Goal: Transaction & Acquisition: Purchase product/service

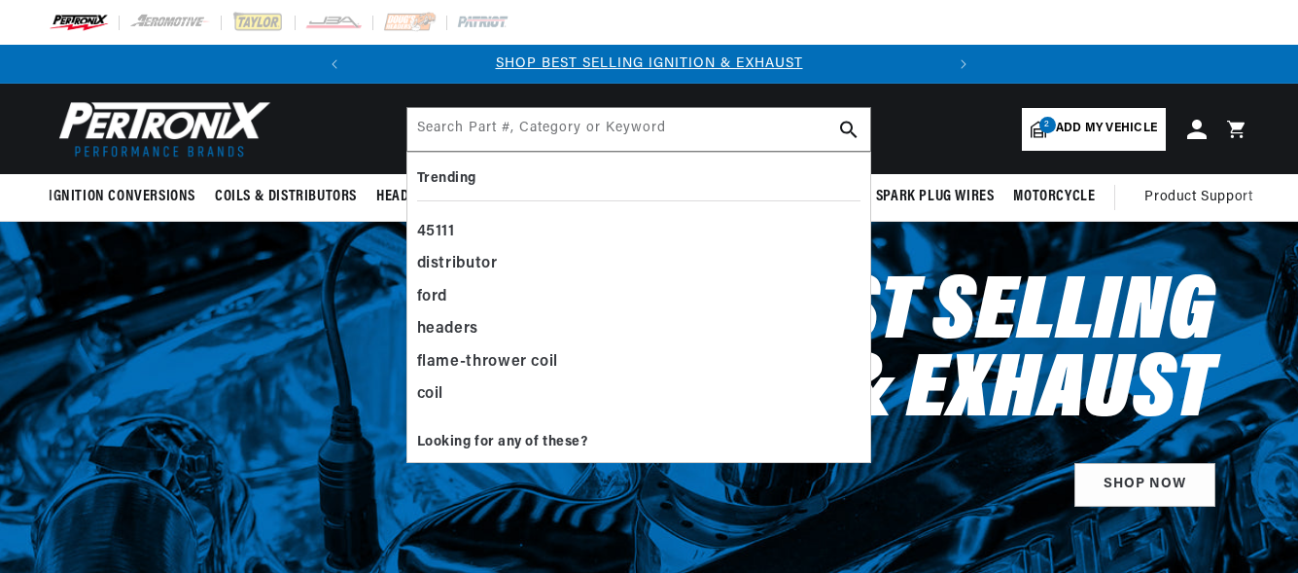
select select "1965"
select select "Ford"
select select "Mustang"
select select "289cid-4.7L"
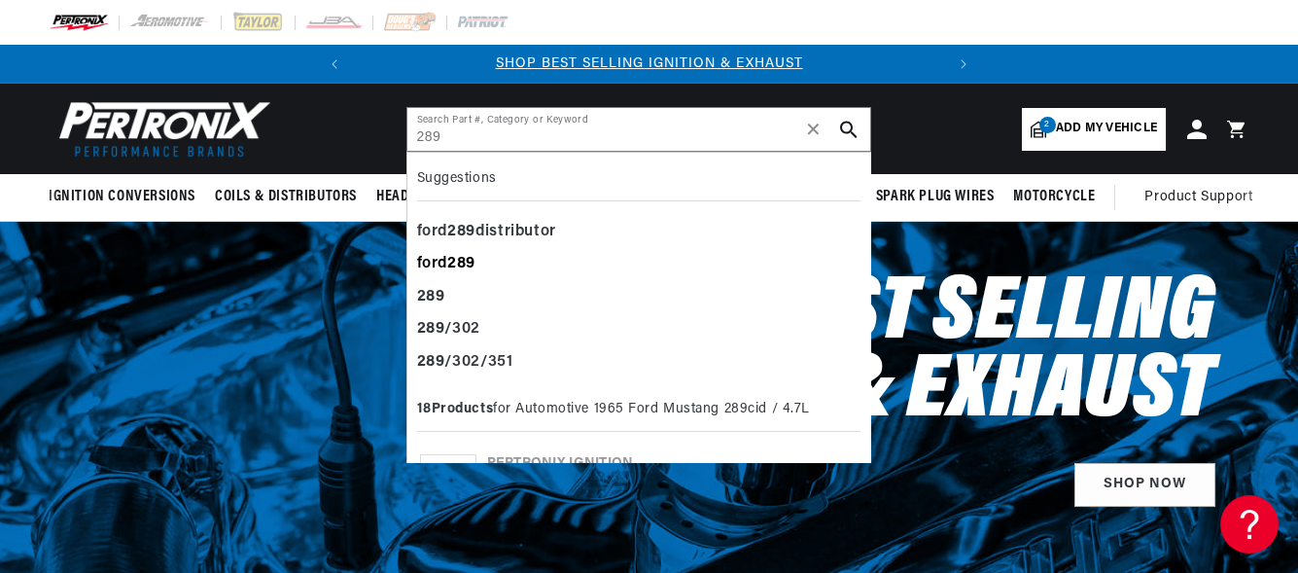
type input "289"
click at [453, 252] on div "ford 289" at bounding box center [638, 264] width 443 height 33
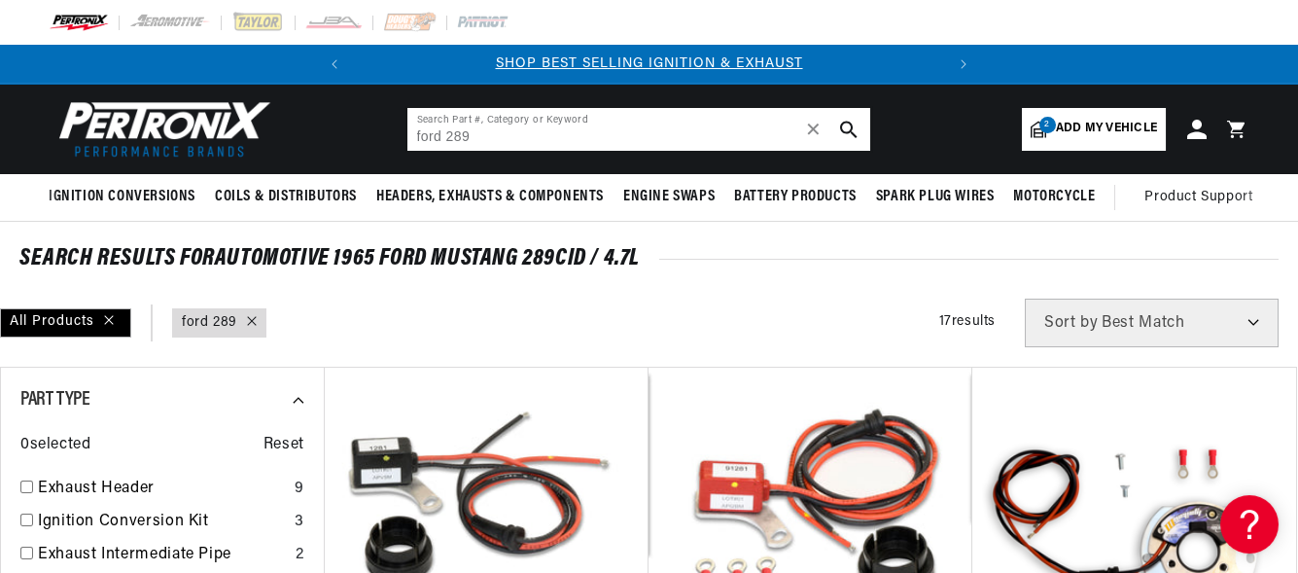
drag, startPoint x: 441, startPoint y: 129, endPoint x: 481, endPoint y: 124, distance: 40.1
click at [481, 124] on input "ford 289" at bounding box center [638, 129] width 463 height 43
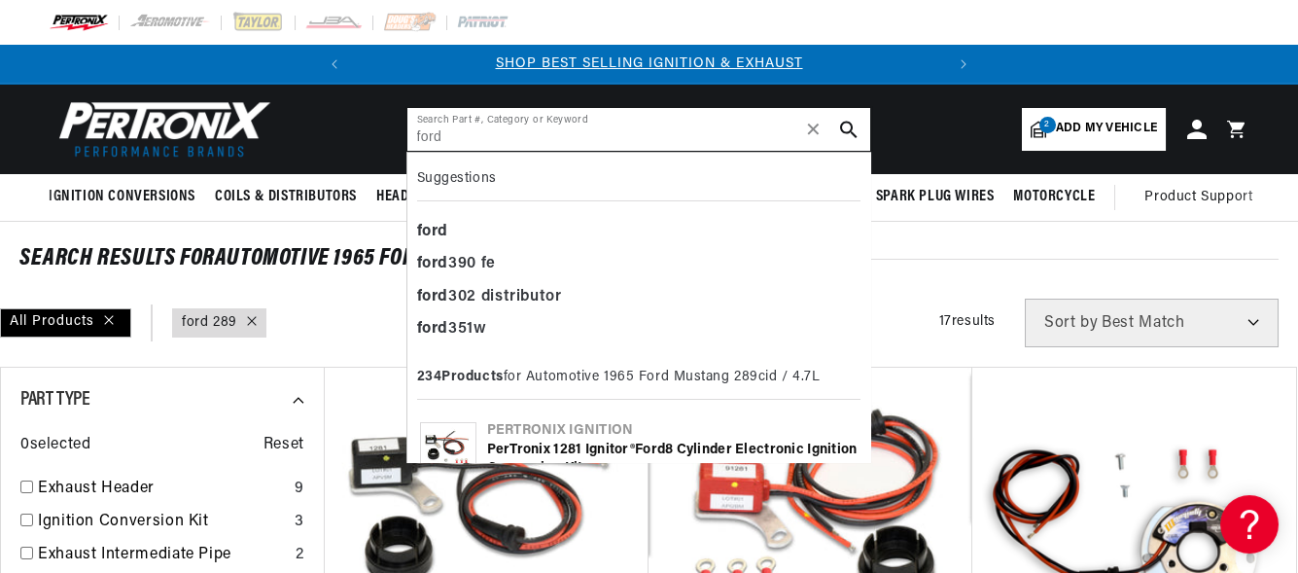
type input "ford"
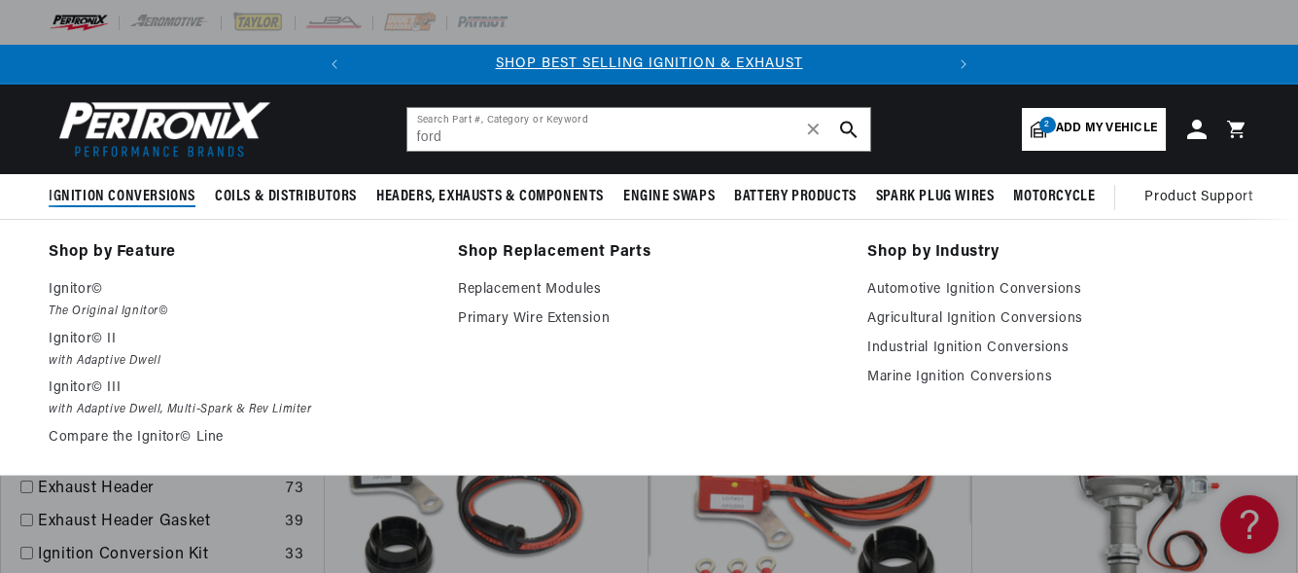
click at [153, 195] on span "Ignition Conversions" at bounding box center [122, 197] width 147 height 20
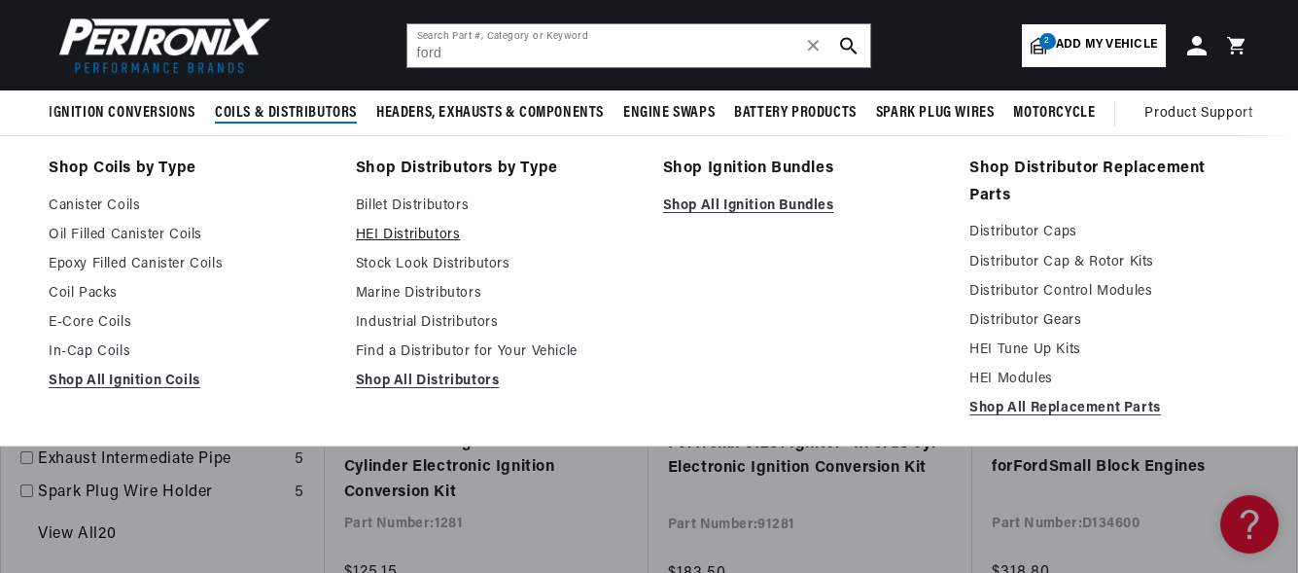
scroll to position [359, 0]
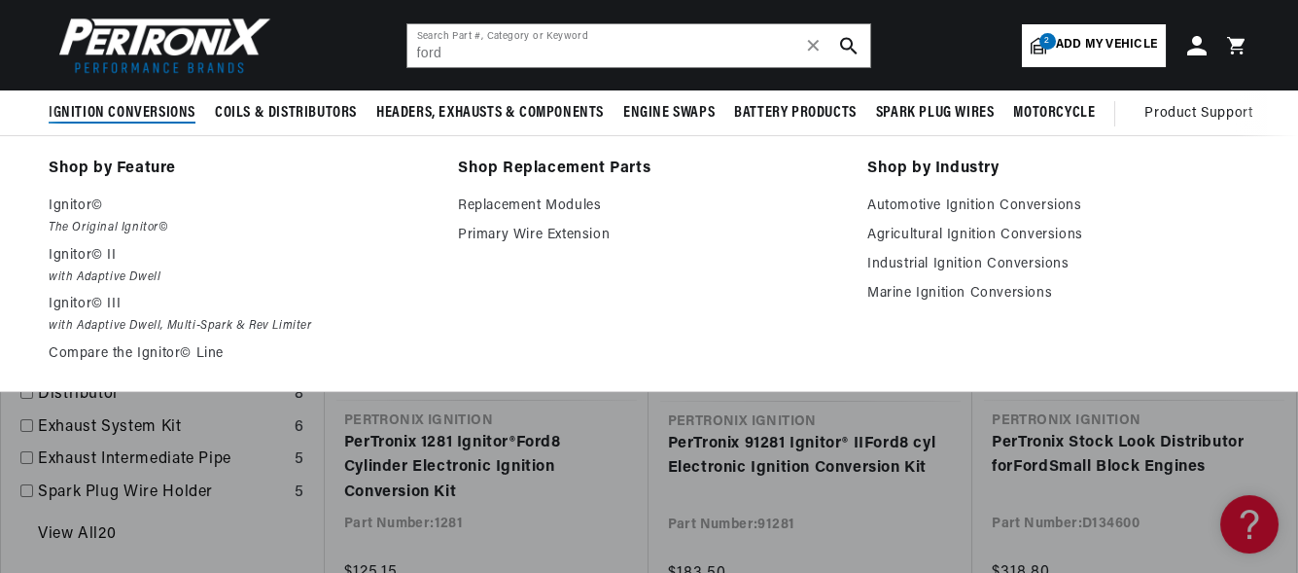
click at [146, 118] on span "Ignition Conversions" at bounding box center [122, 113] width 147 height 20
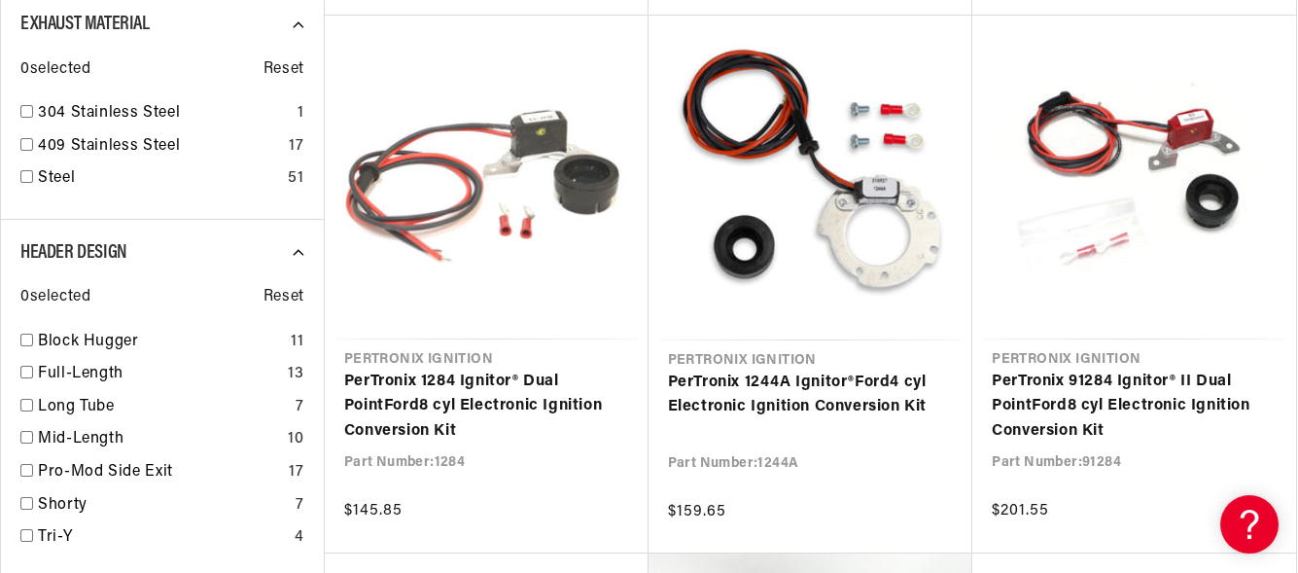
scroll to position [1457, 0]
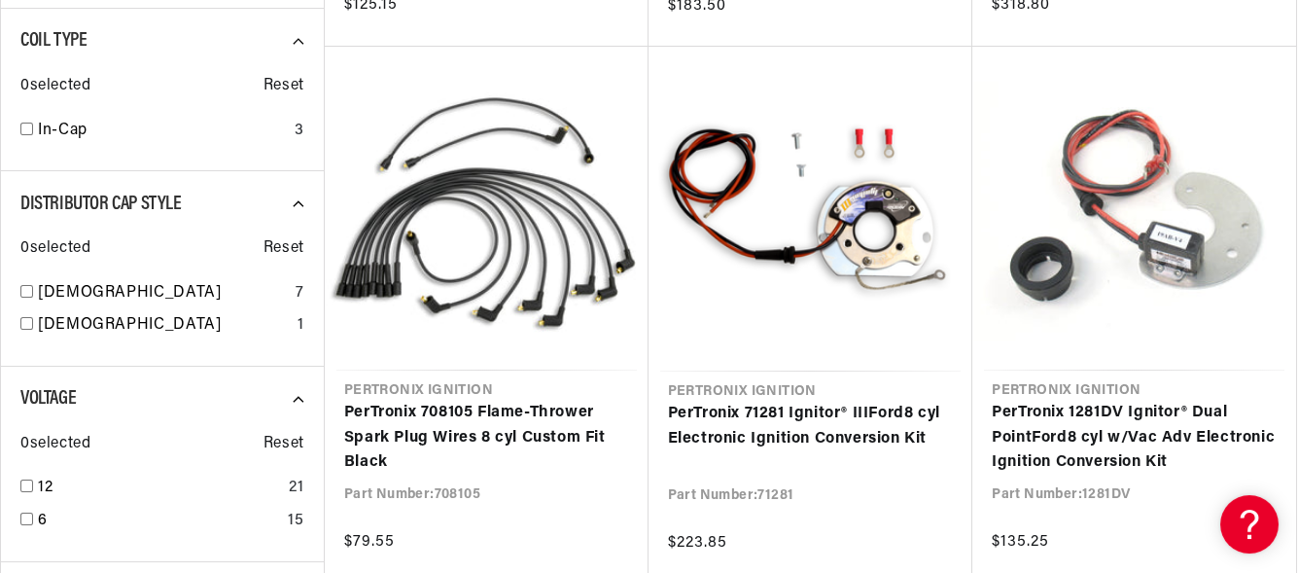
scroll to position [875, 0]
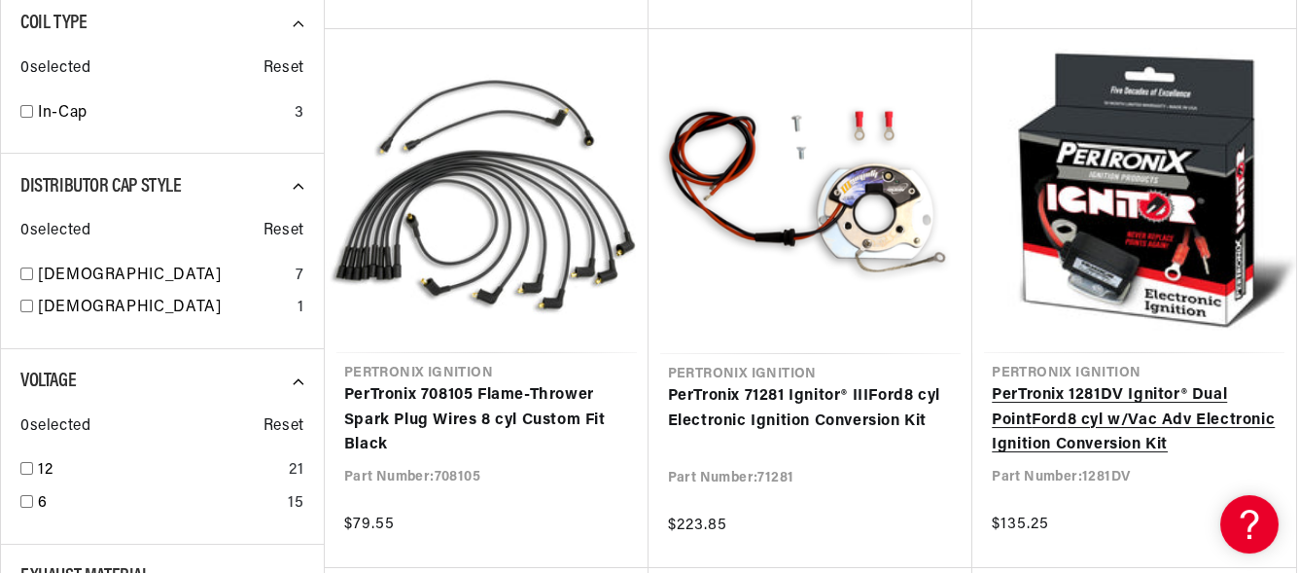
click at [1135, 398] on link "PerTronix 1281DV Ignitor® Dual Point Ford 8 cyl w/Vac Adv Electronic Ignition C…" at bounding box center [1133, 420] width 285 height 75
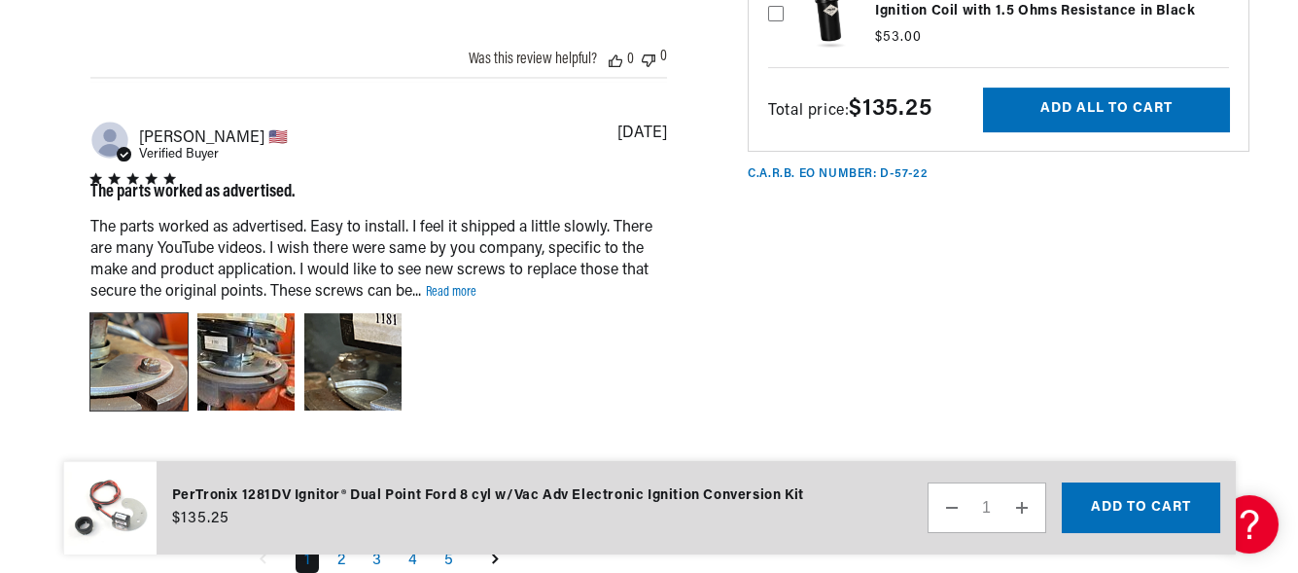
click at [139, 358] on div "Image of Review by Robert T. on April 15, 23 number 1" at bounding box center [138, 361] width 97 height 97
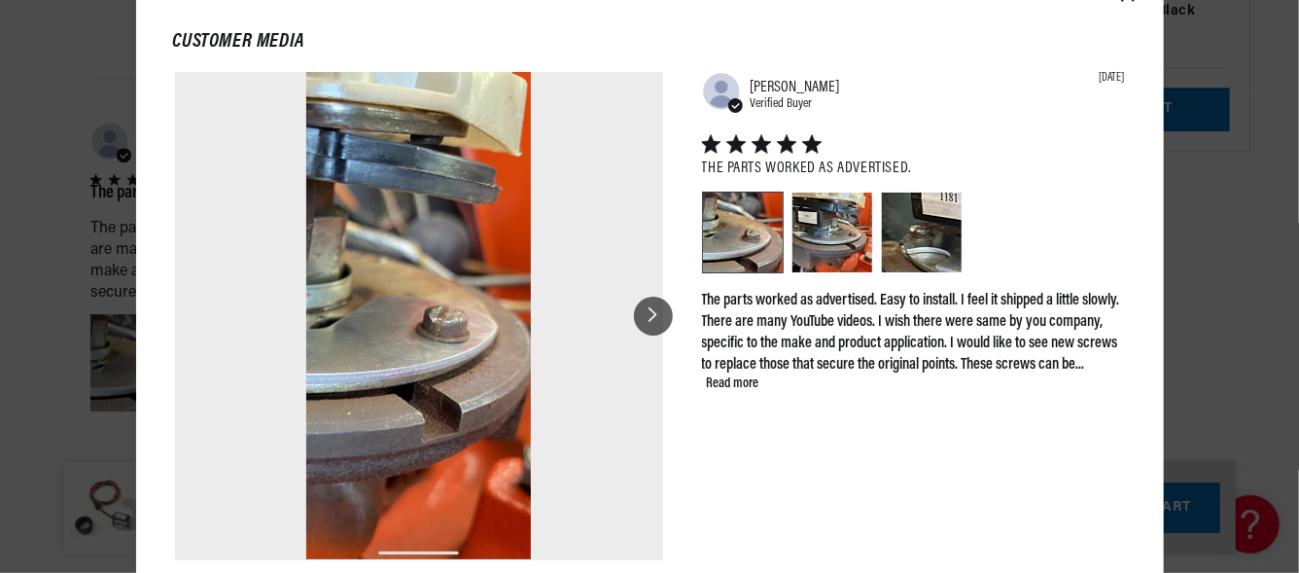
click at [649, 317] on icon at bounding box center [653, 315] width 10 height 17
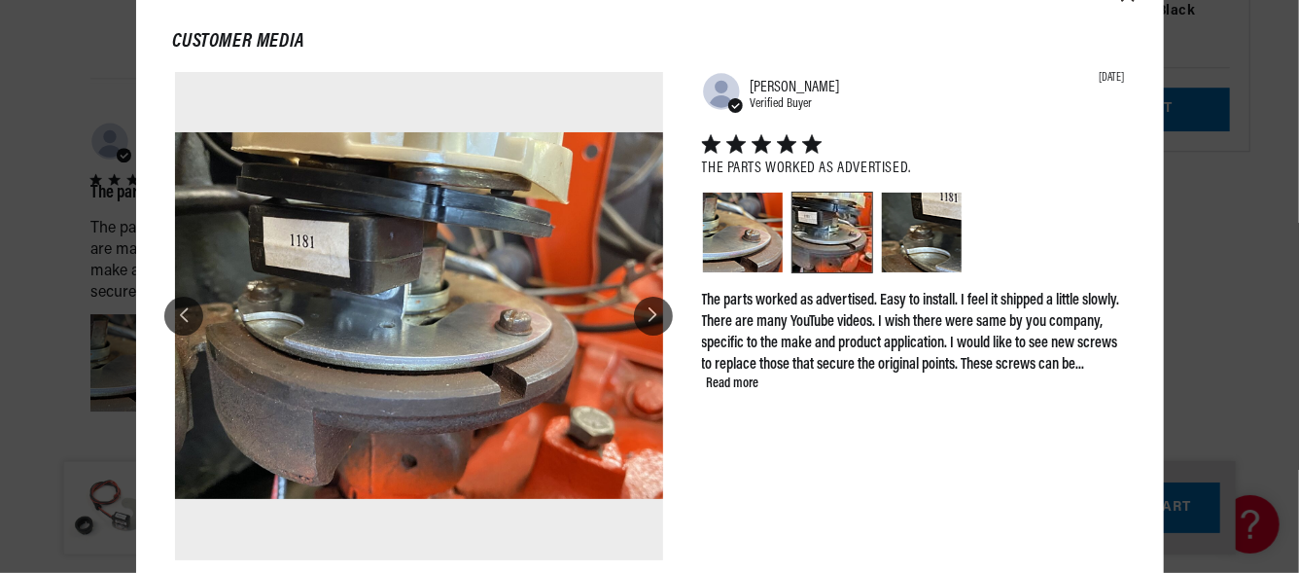
click at [650, 318] on icon at bounding box center [653, 315] width 10 height 17
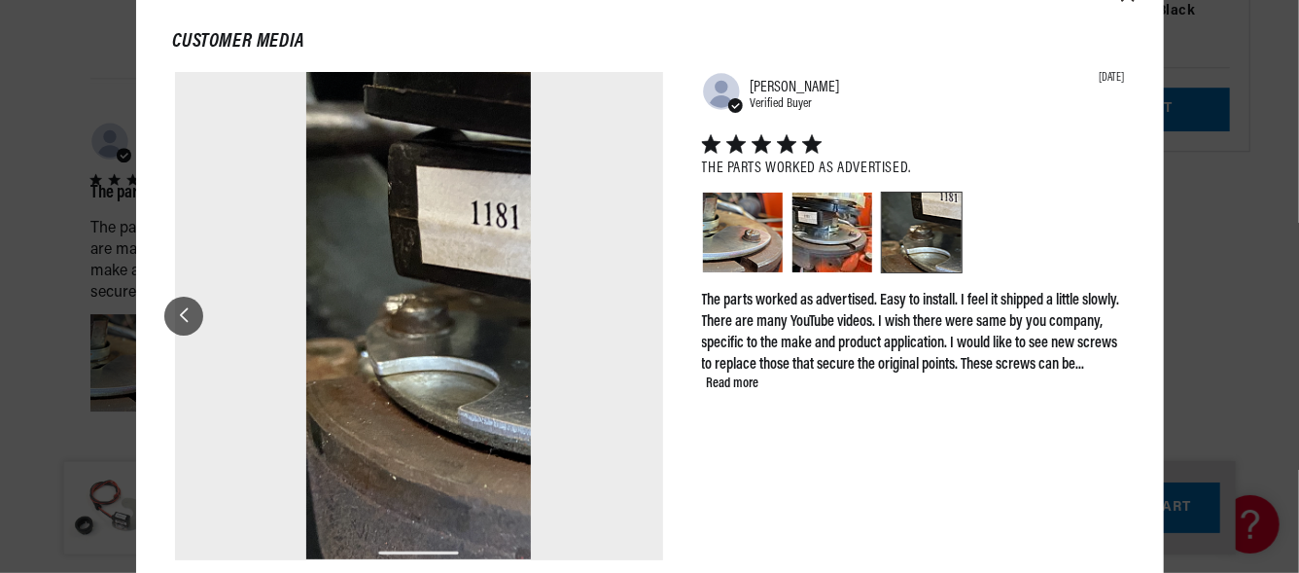
click at [177, 320] on div at bounding box center [183, 315] width 39 height 39
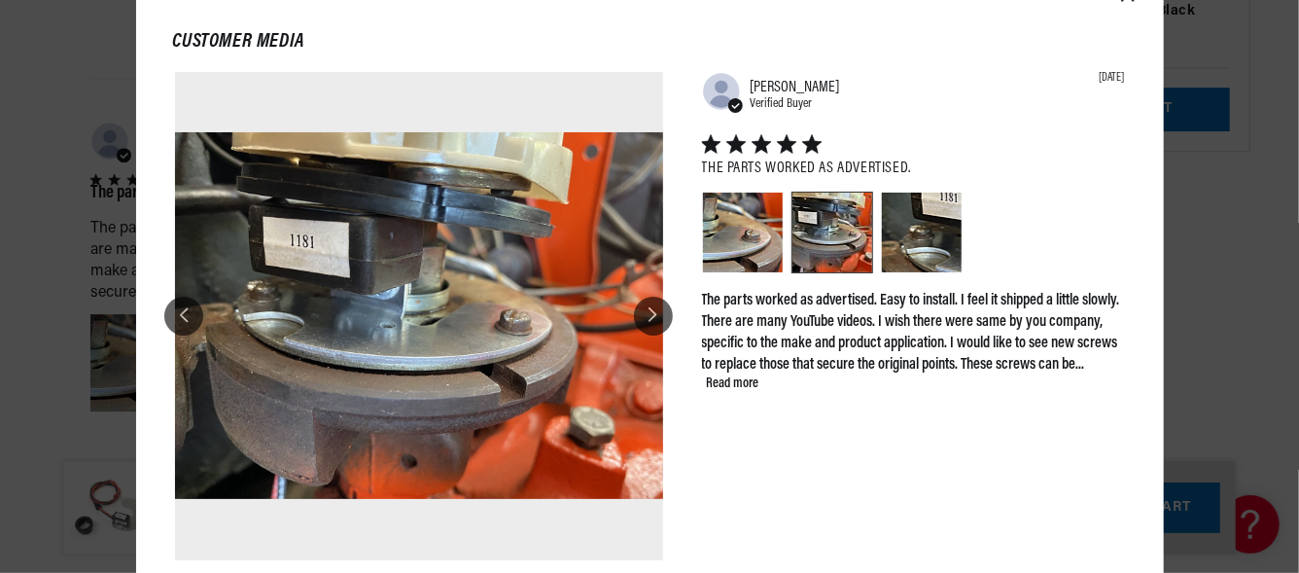
scroll to position [0, 589]
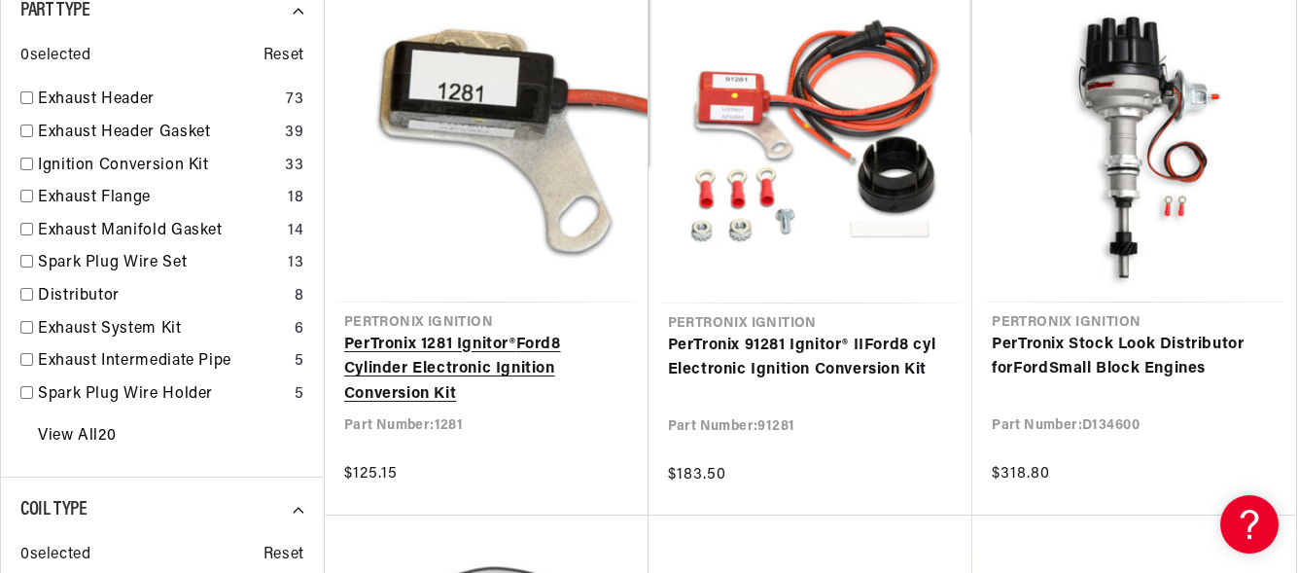
scroll to position [0, 589]
click at [509, 332] on link "PerTronix 1281 Ignitor® Ford 8 Cylinder Electronic Ignition Conversion Kit" at bounding box center [486, 369] width 285 height 75
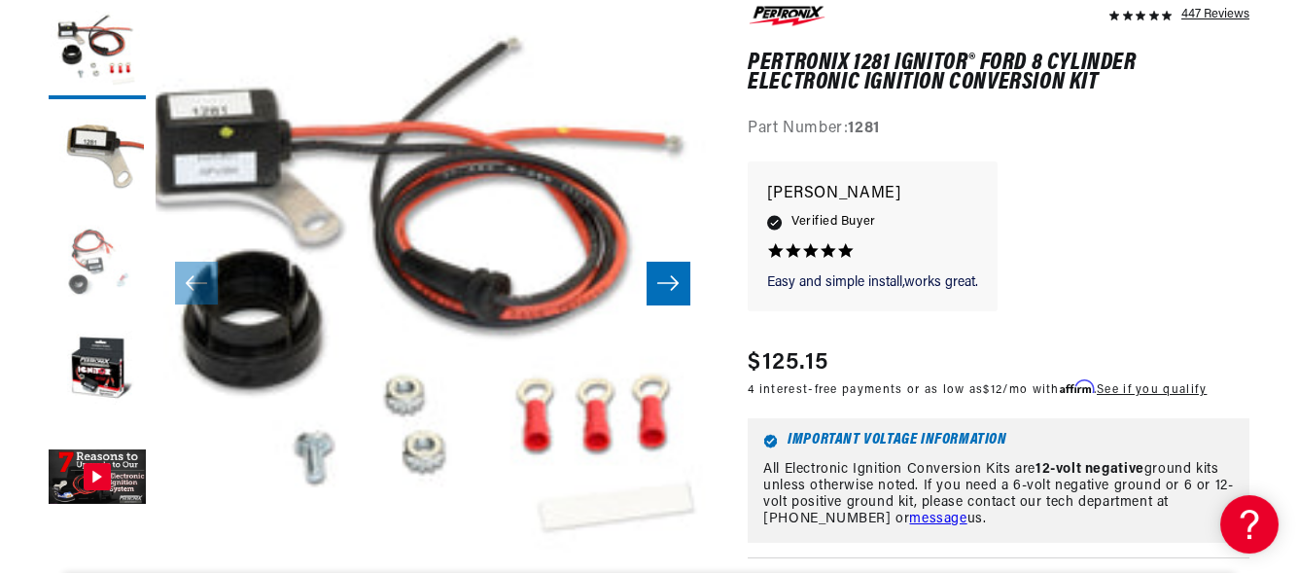
click at [89, 261] on button "Load image 3 in gallery view" at bounding box center [97, 264] width 97 height 97
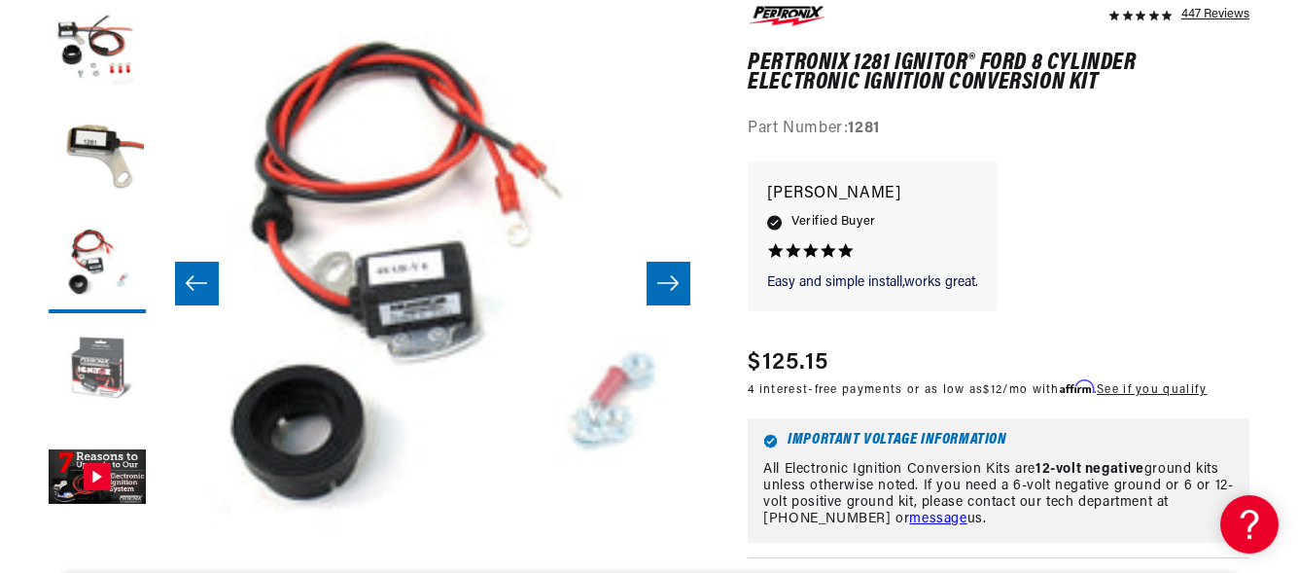
click at [91, 360] on button "Load image 4 in gallery view" at bounding box center [97, 371] width 97 height 97
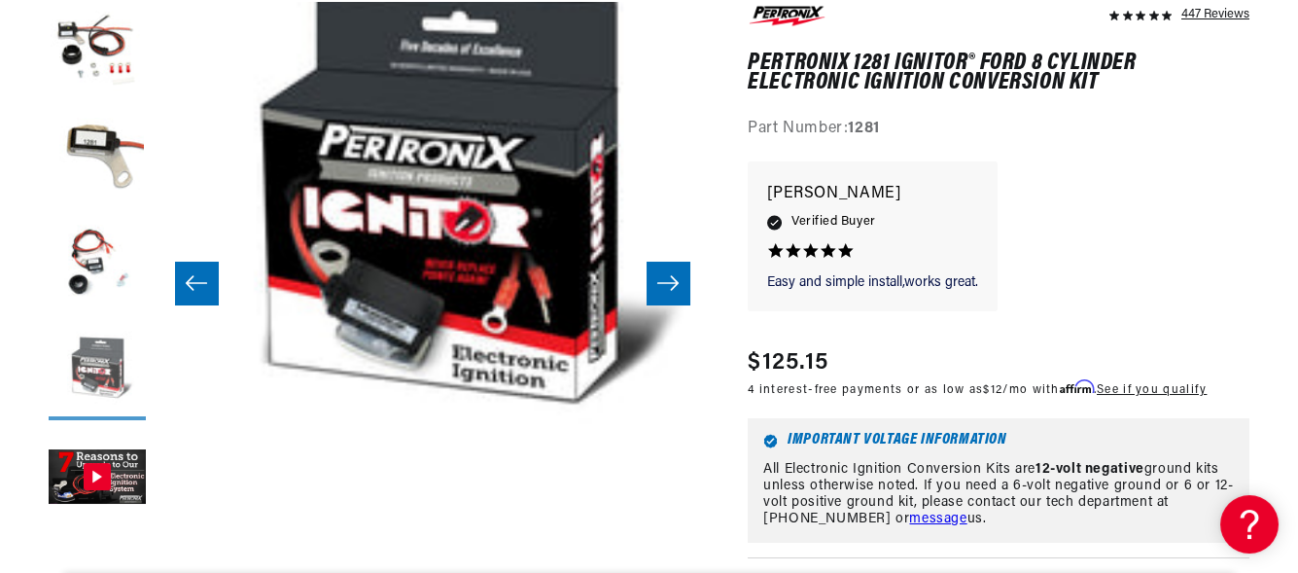
scroll to position [0, 1659]
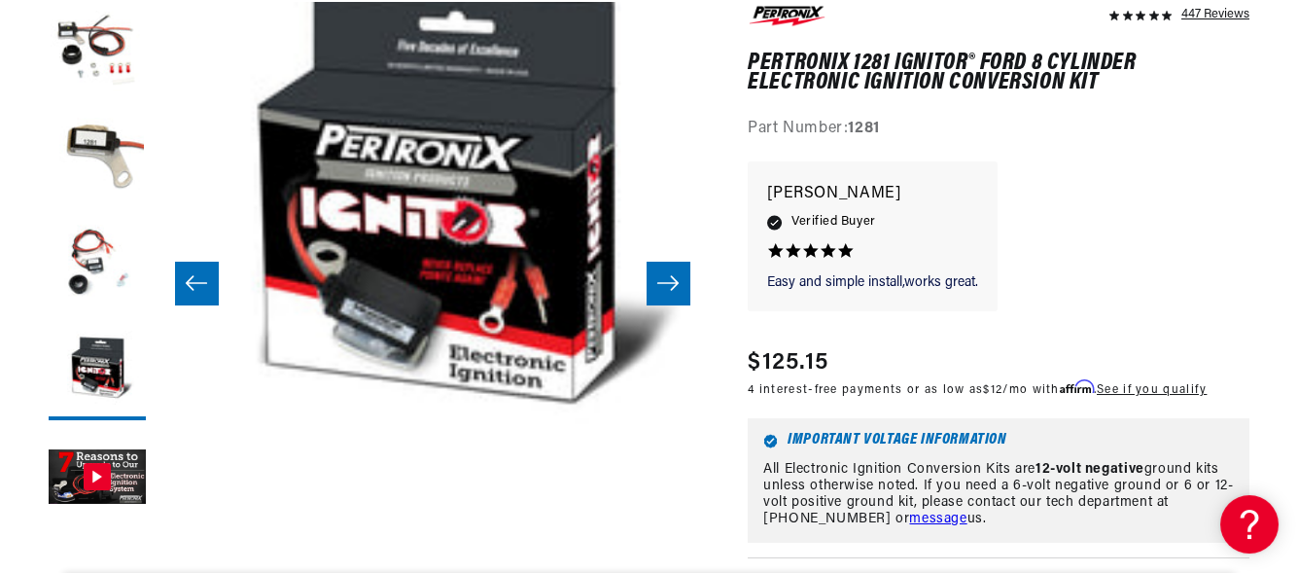
click at [206, 274] on icon "Slide left" at bounding box center [196, 282] width 23 height 19
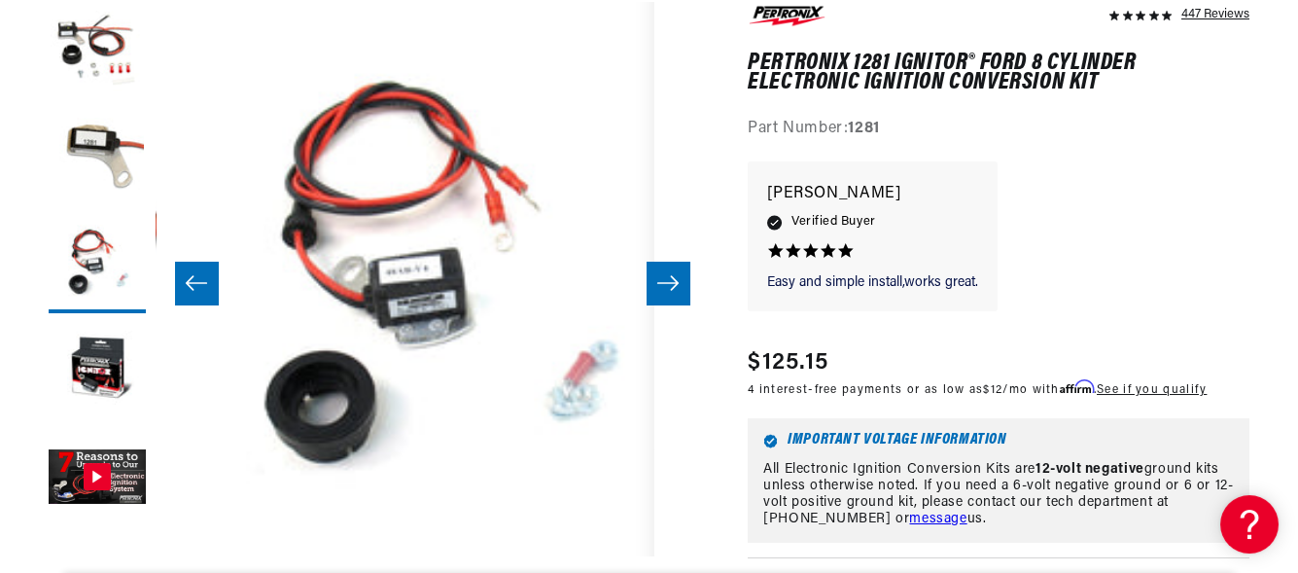
scroll to position [0, 589]
click at [206, 274] on icon "Slide left" at bounding box center [196, 282] width 23 height 19
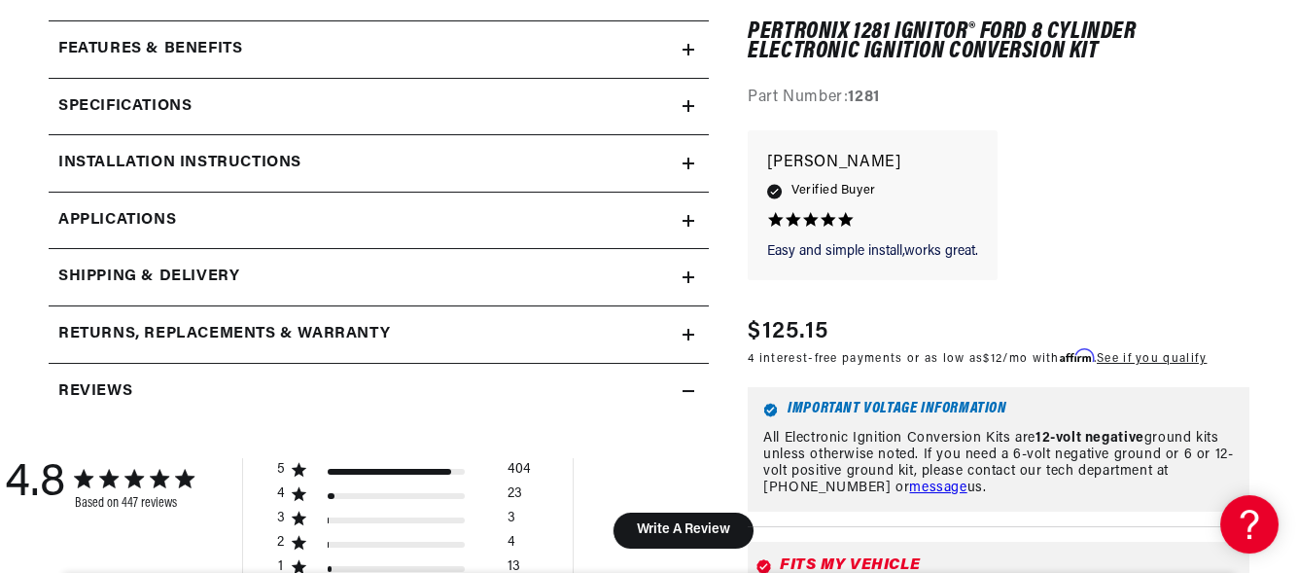
scroll to position [875, 0]
click at [569, 220] on link "Applications" at bounding box center [379, 219] width 660 height 57
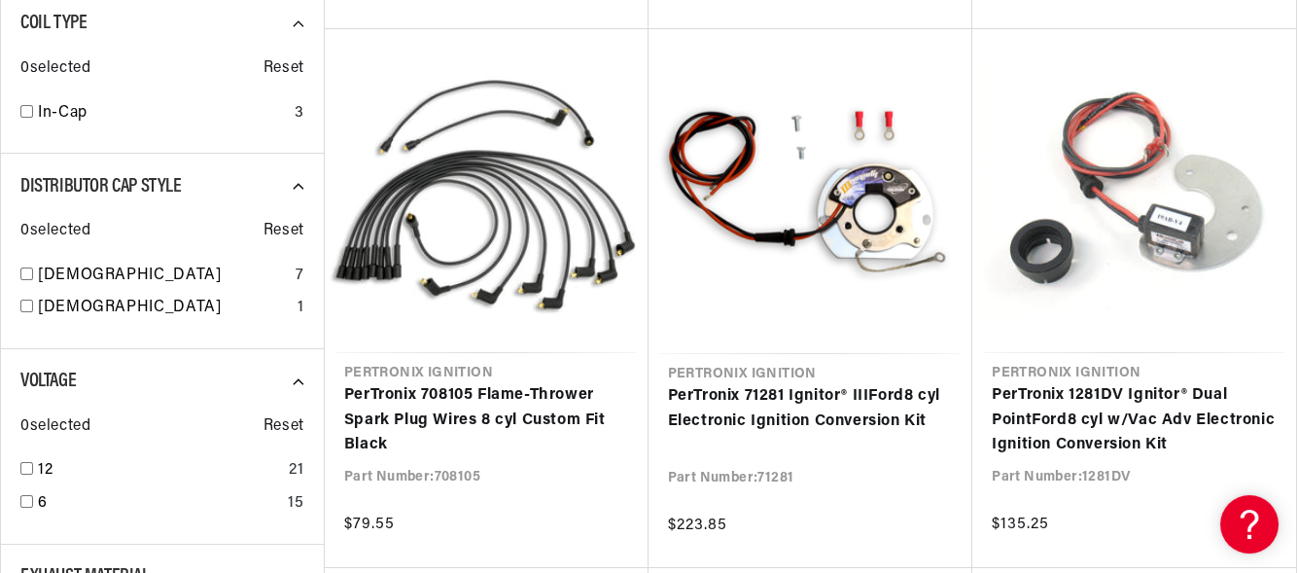
scroll to position [0, 589]
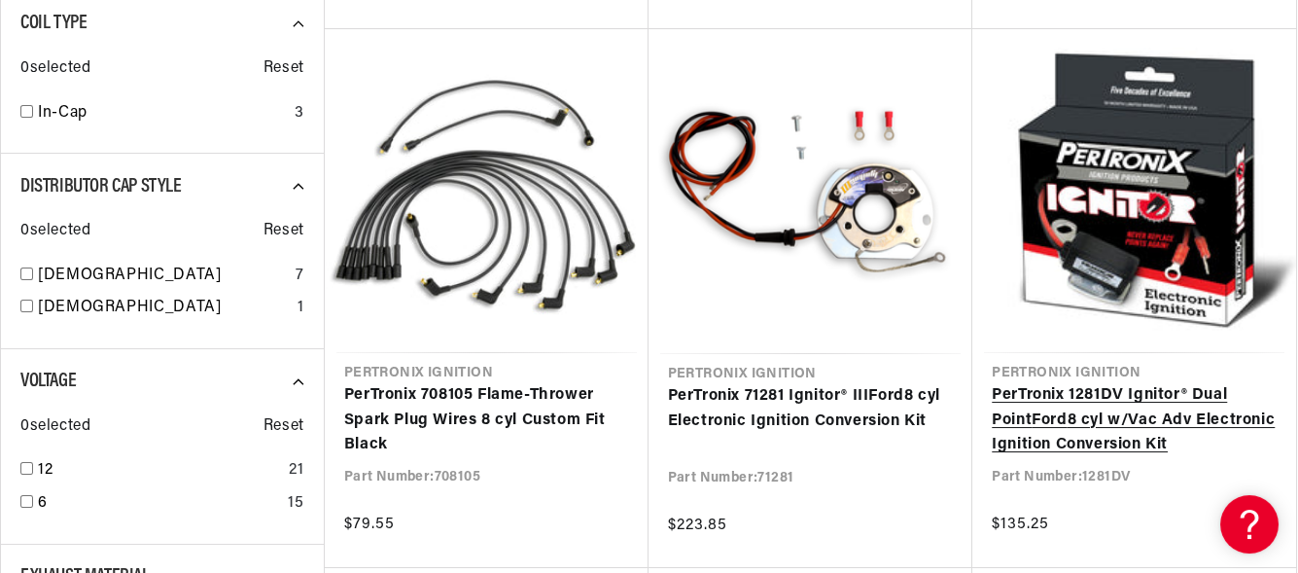
click at [1094, 401] on link "PerTronix 1281DV Ignitor® Dual Point Ford 8 cyl w/Vac Adv Electronic Ignition C…" at bounding box center [1133, 420] width 285 height 75
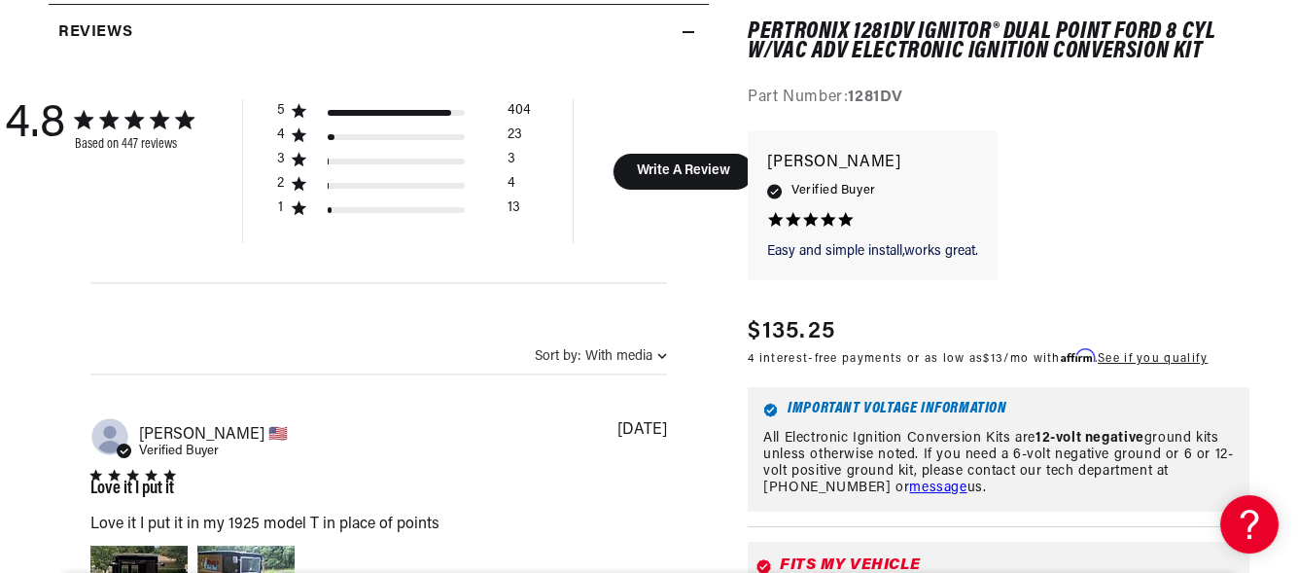
scroll to position [1264, 0]
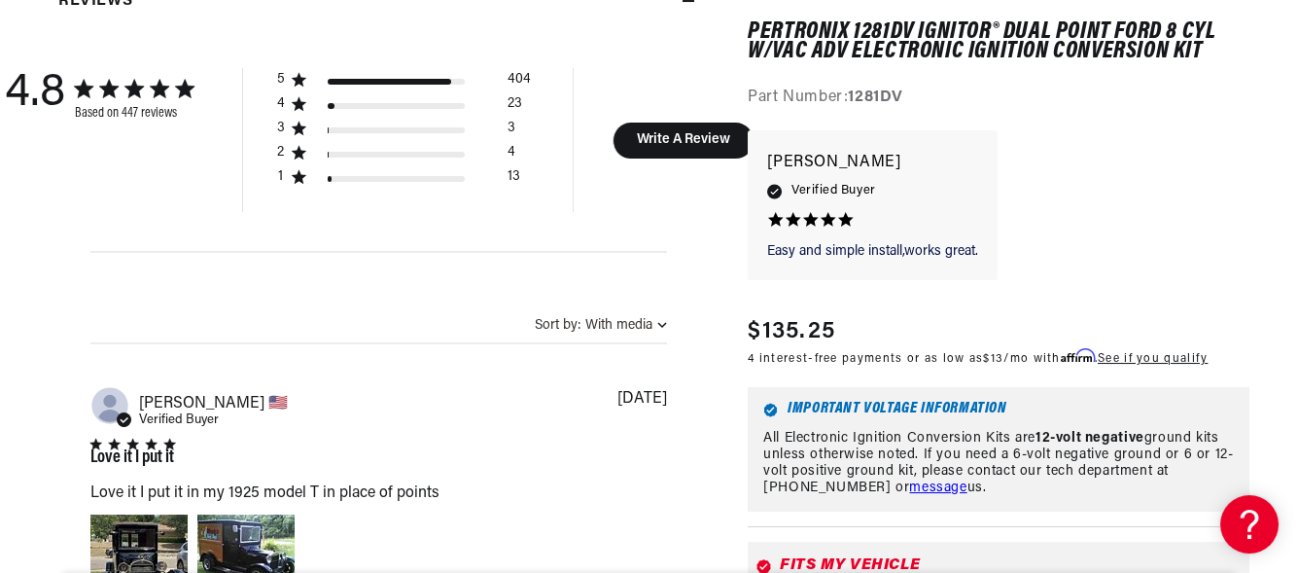
click at [924, 548] on div "Fits my vehicle Automotive 1965 Ford Mustang 289cid / 4.7L Change vehicle" at bounding box center [998, 574] width 502 height 64
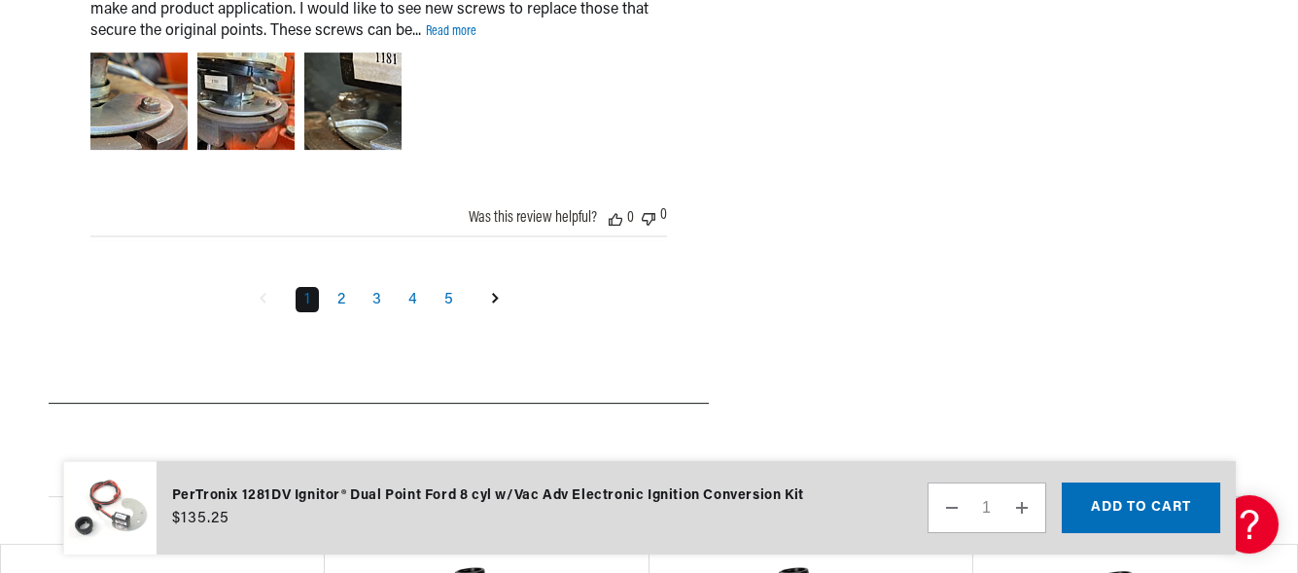
scroll to position [3401, 0]
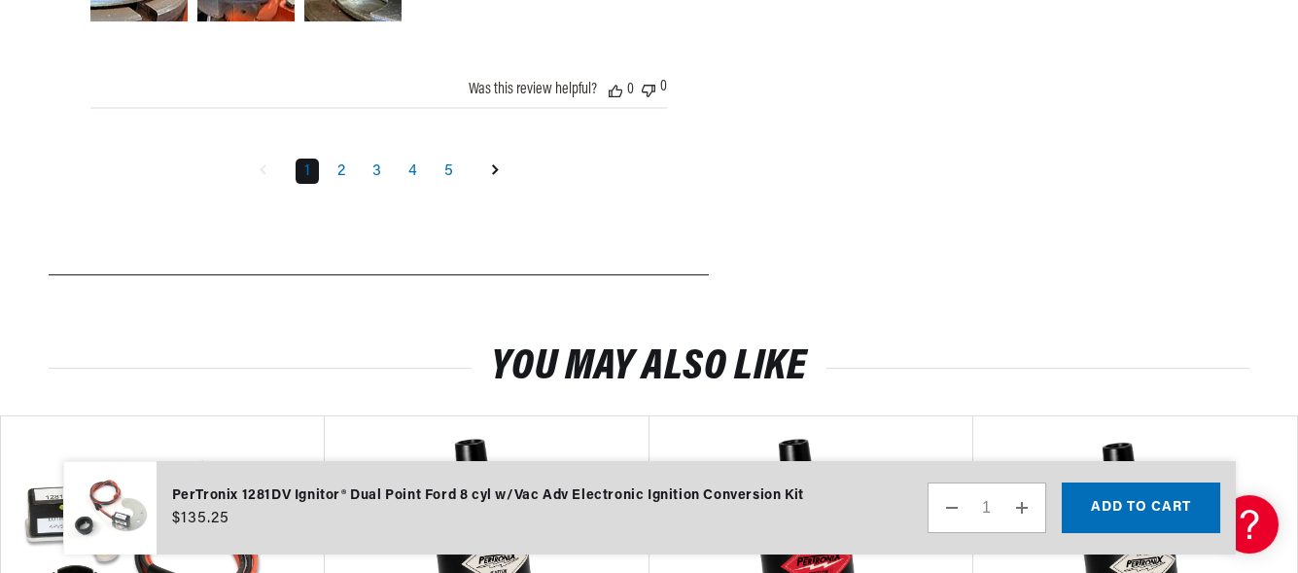
click at [492, 168] on icon "Goto next page" at bounding box center [495, 169] width 7 height 11
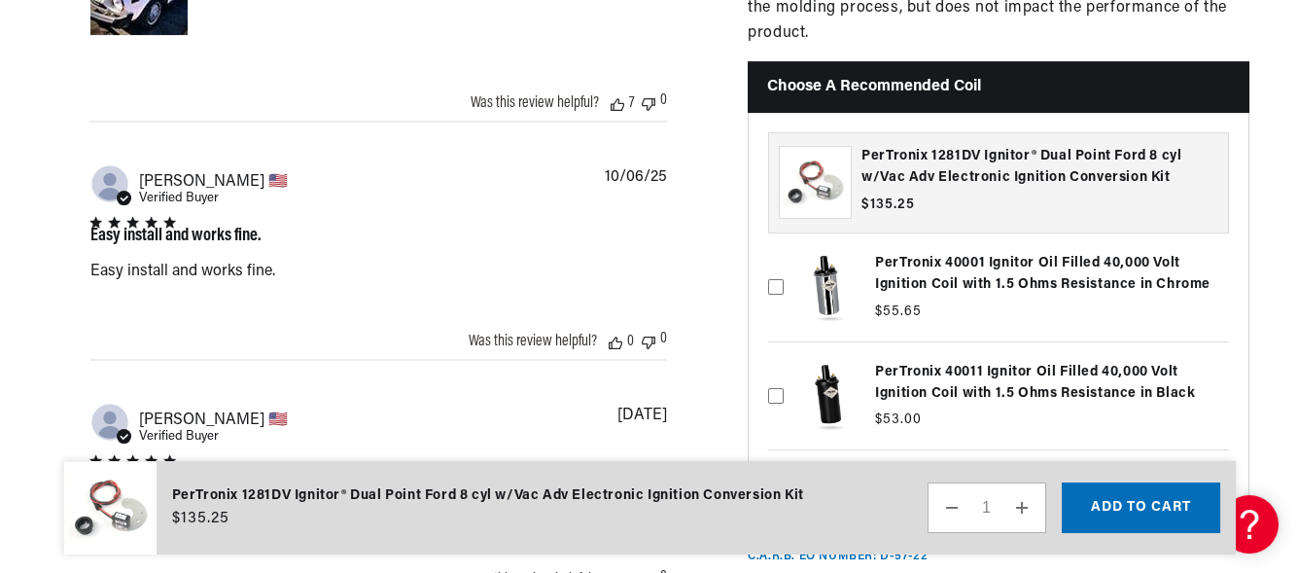
scroll to position [2288, 0]
